Goal: Transaction & Acquisition: Purchase product/service

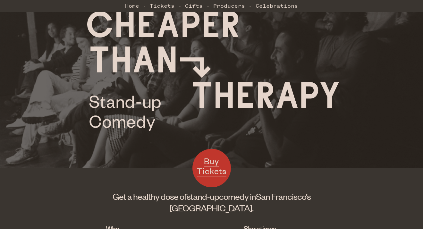
scroll to position [76, 0]
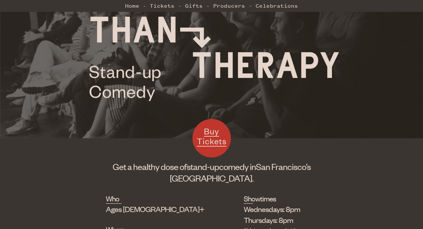
click at [215, 132] on span "Buy Tickets" at bounding box center [212, 136] width 30 height 21
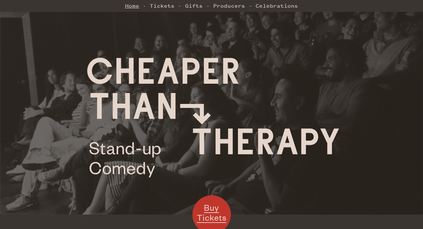
click at [133, 9] on link "Home" at bounding box center [132, 5] width 14 height 13
